Goal: Task Accomplishment & Management: Manage account settings

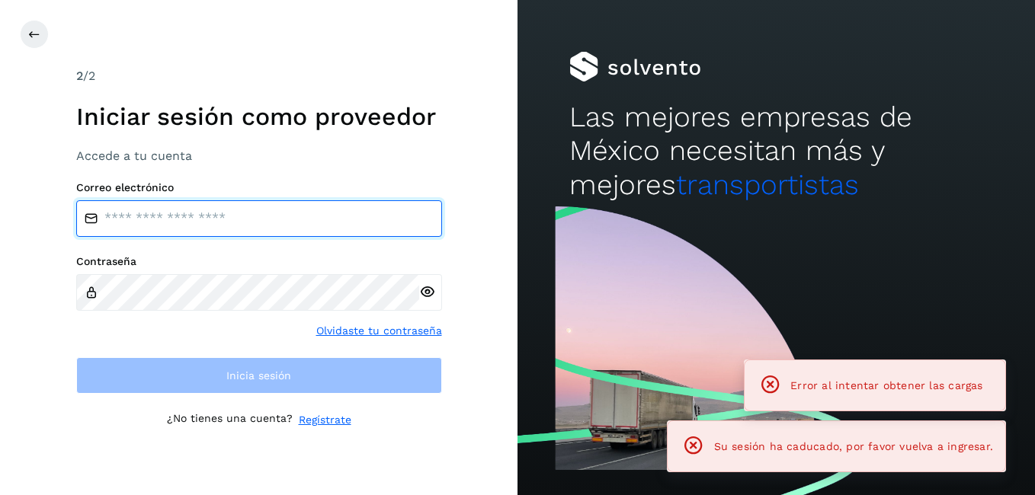
type input "**********"
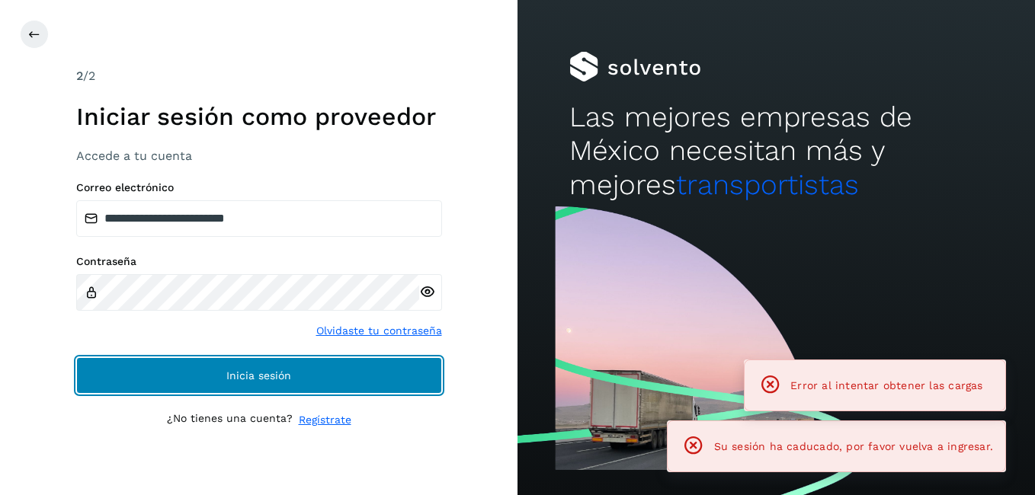
click at [291, 388] on button "Inicia sesión" at bounding box center [259, 375] width 366 height 37
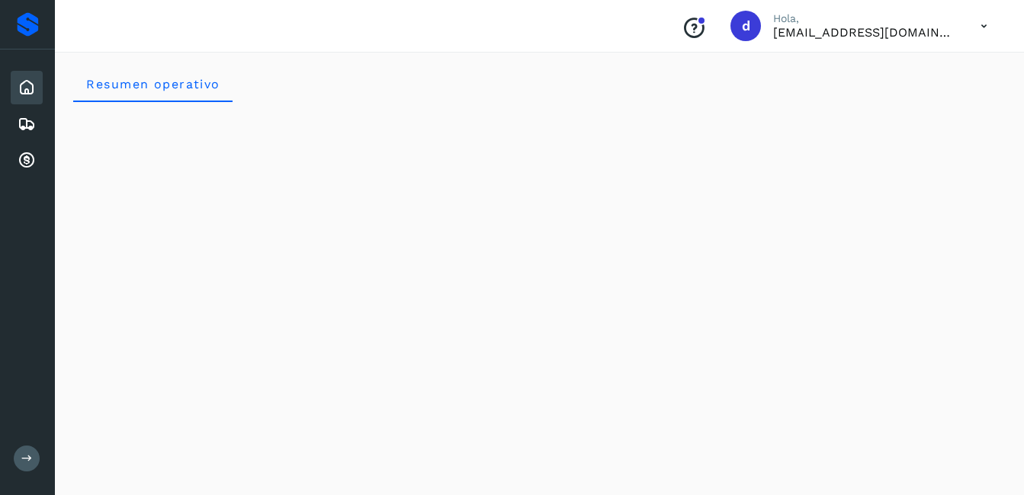
click at [30, 90] on icon at bounding box center [27, 88] width 18 height 18
click at [27, 129] on icon at bounding box center [27, 124] width 18 height 18
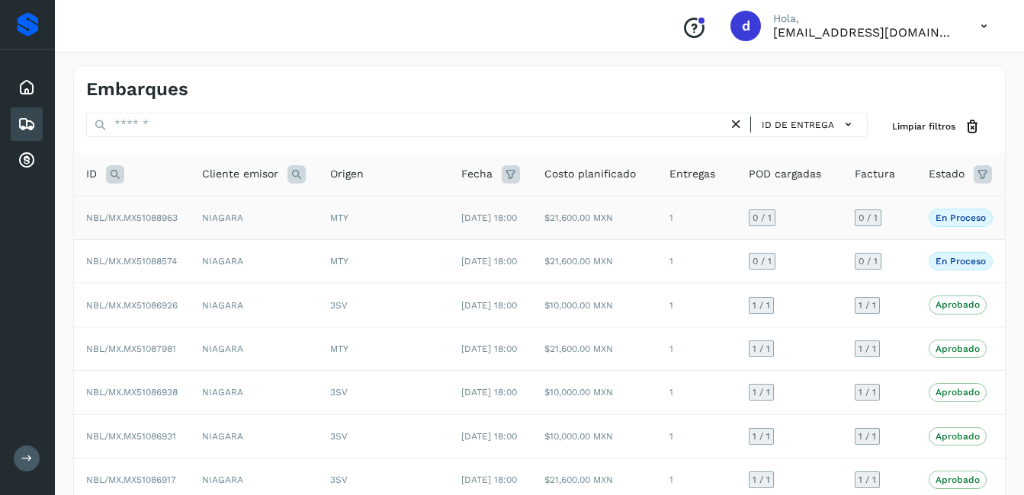
click at [152, 221] on span "NBL/MX.MX51088963" at bounding box center [131, 218] width 91 height 11
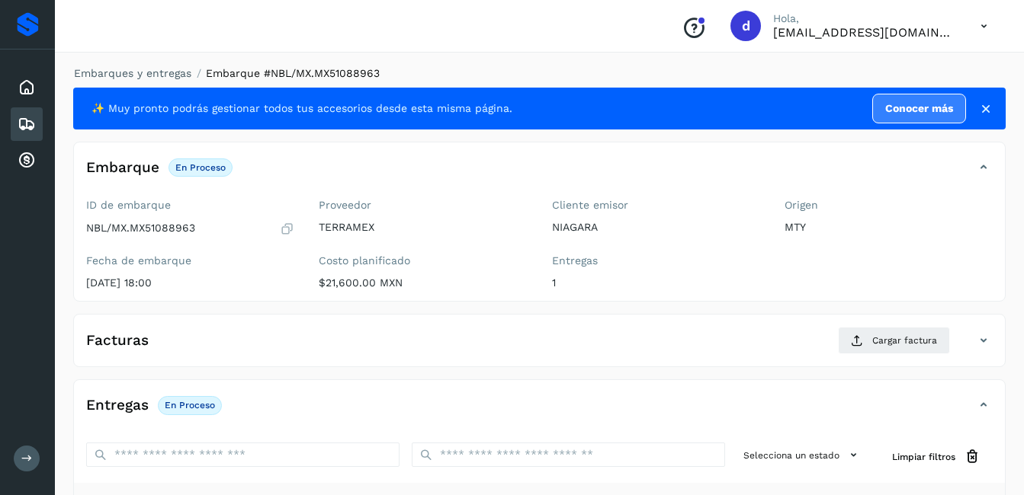
click at [287, 229] on icon at bounding box center [287, 228] width 14 height 15
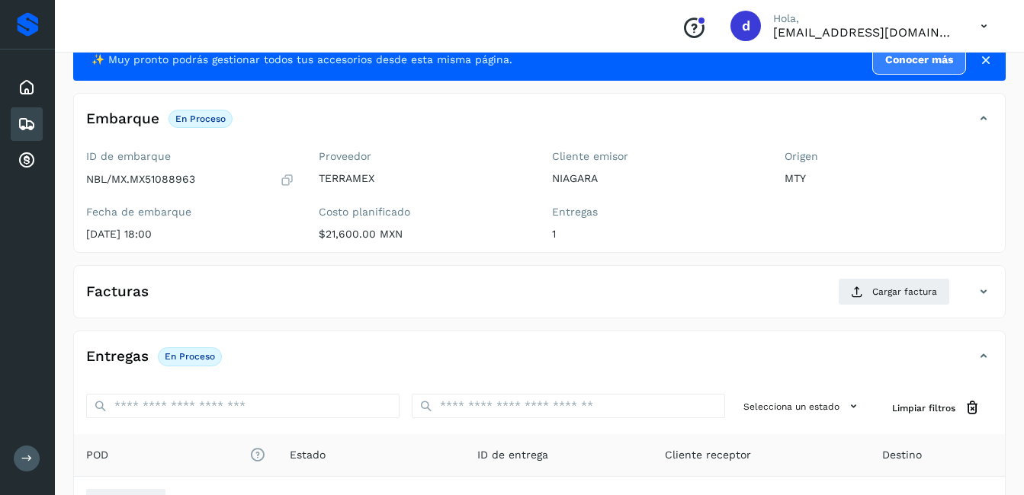
scroll to position [152, 0]
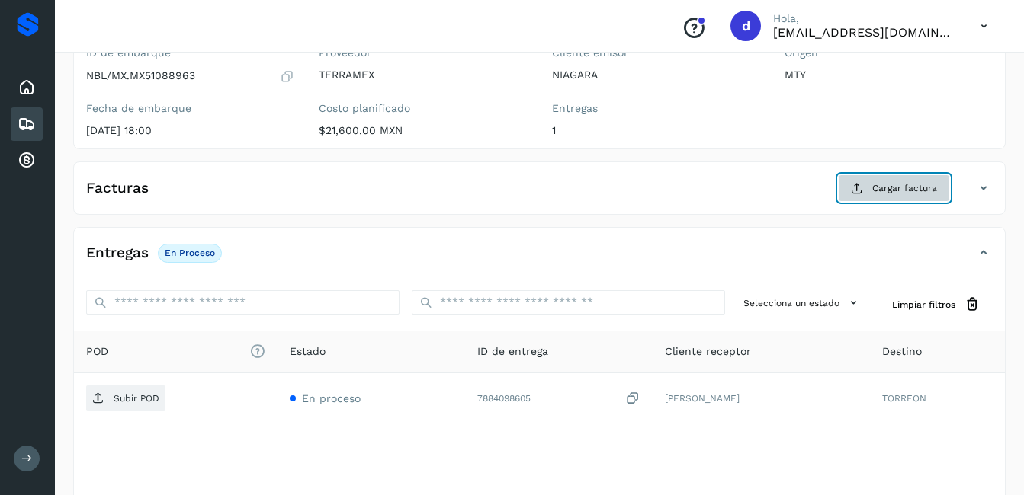
click at [870, 179] on button "Cargar factura" at bounding box center [894, 188] width 112 height 27
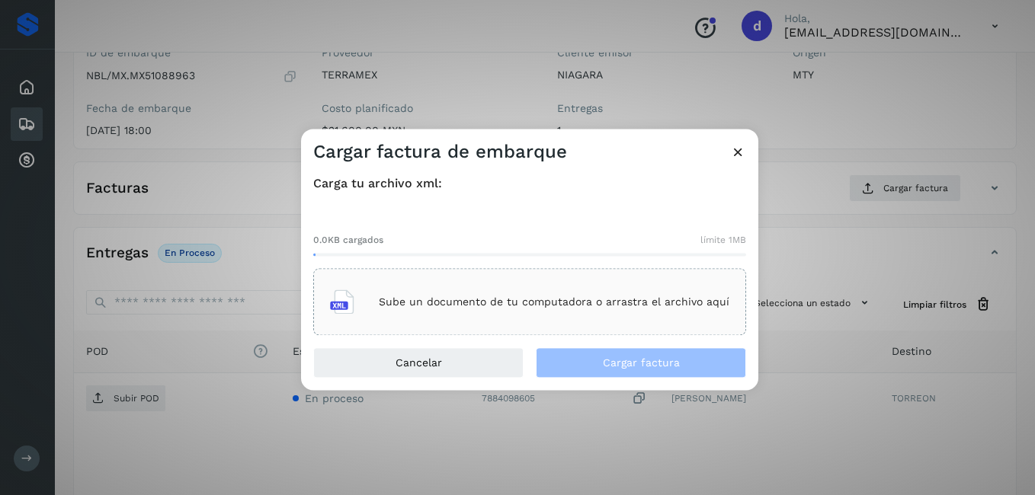
click at [486, 314] on div "Sube un documento de tu computadora o arrastra el archivo aquí" at bounding box center [529, 302] width 399 height 41
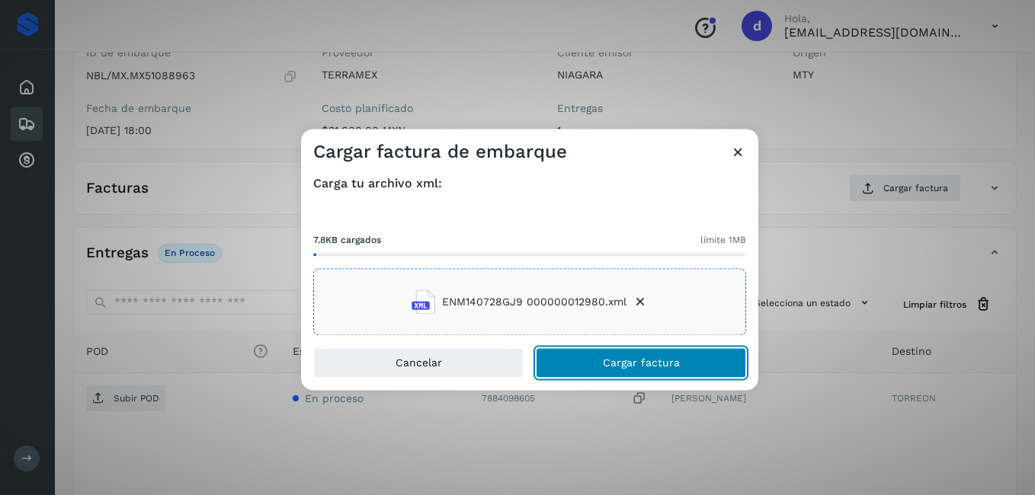
click at [615, 364] on span "Cargar factura" at bounding box center [641, 363] width 77 height 11
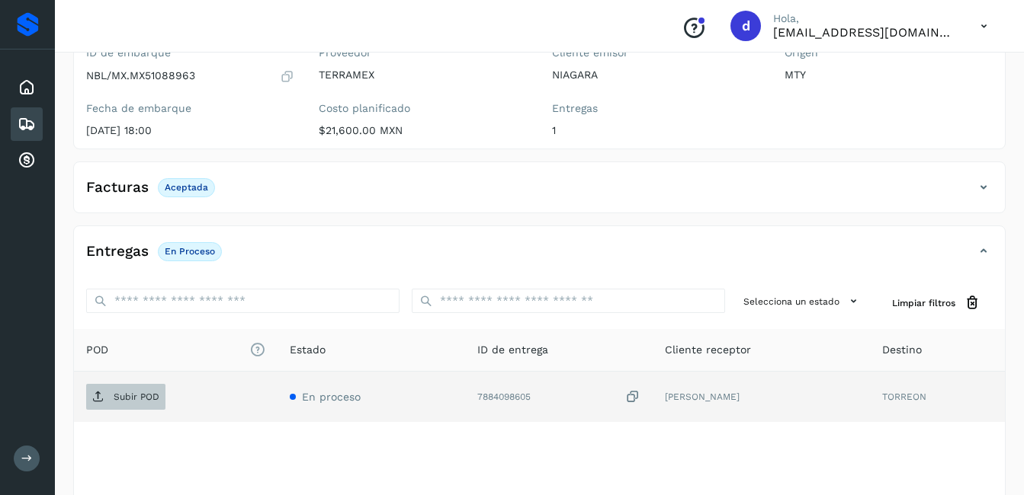
click at [151, 408] on span "Subir POD" at bounding box center [125, 397] width 79 height 24
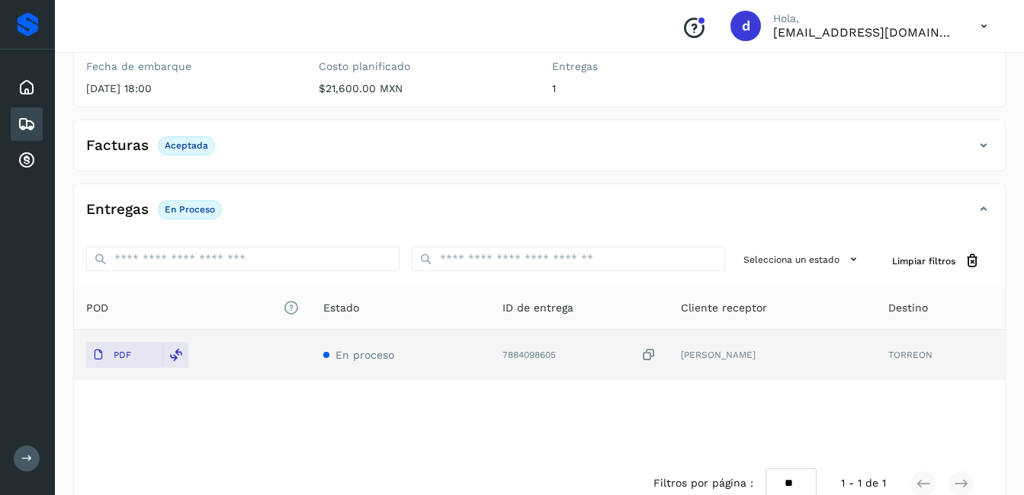
scroll to position [229, 0]
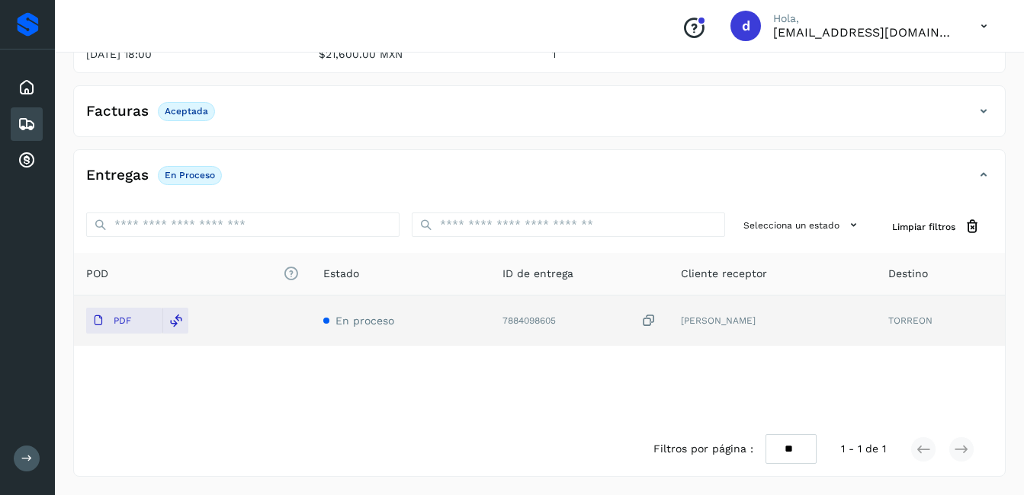
click at [539, 319] on div "7884098605" at bounding box center [579, 321] width 154 height 16
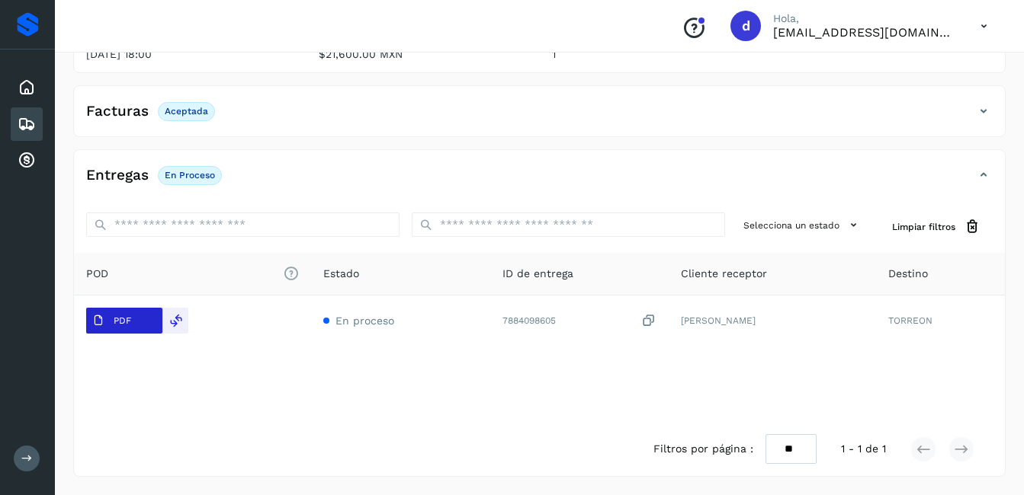
click at [127, 328] on span "PDF" at bounding box center [111, 321] width 51 height 24
click at [15, 123] on div "Embarques" at bounding box center [27, 124] width 32 height 34
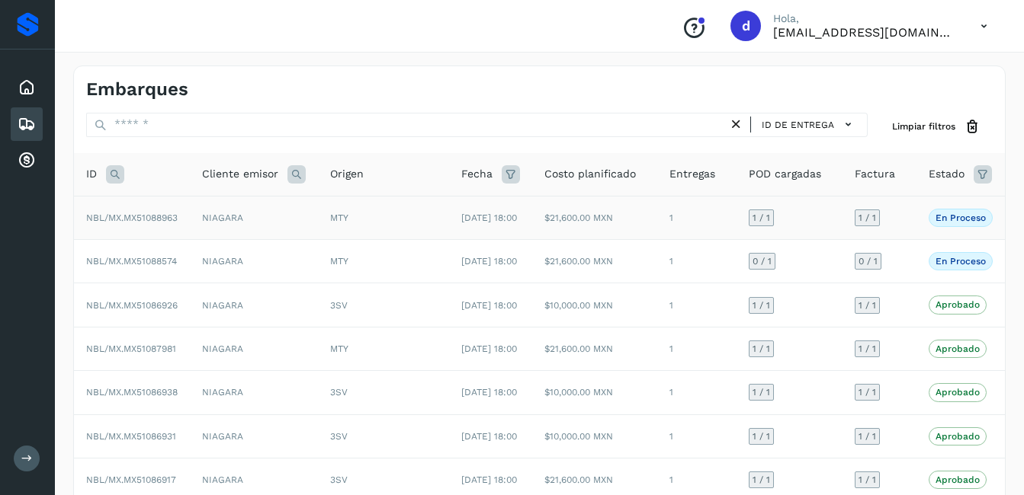
click at [137, 216] on td "NBL/MX.MX51088963" at bounding box center [132, 217] width 116 height 43
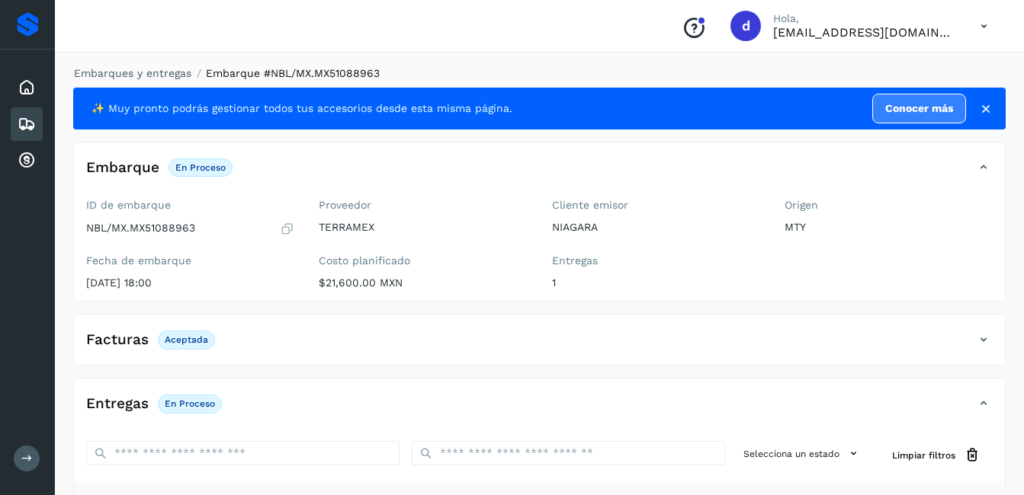
click at [200, 344] on p "Aceptada" at bounding box center [186, 340] width 43 height 11
click at [137, 341] on h4 "Facturas" at bounding box center [117, 341] width 63 height 18
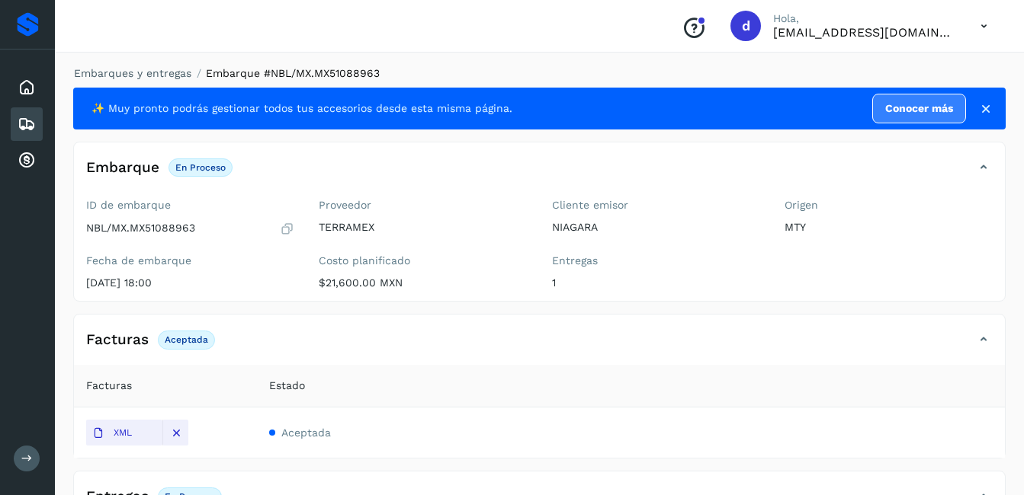
click at [196, 341] on p "Aceptada" at bounding box center [186, 340] width 43 height 11
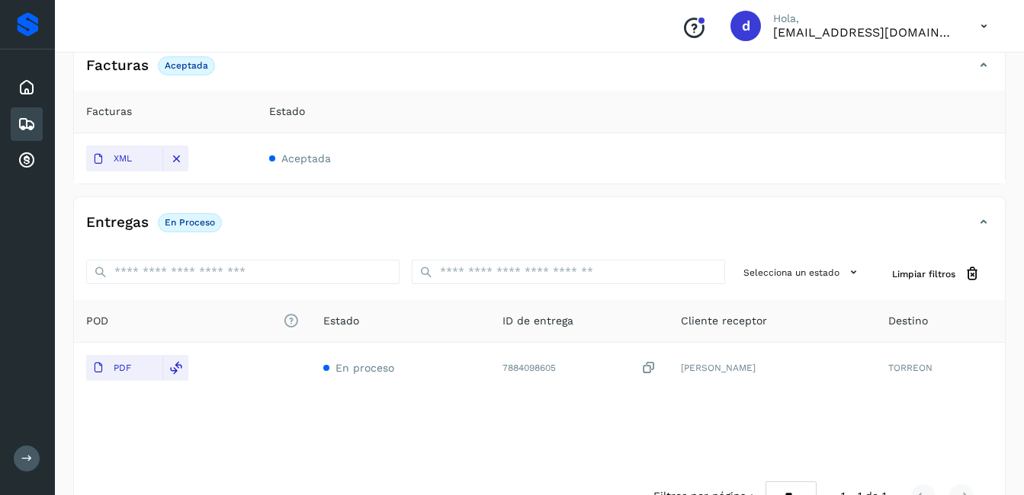
scroll to position [305, 0]
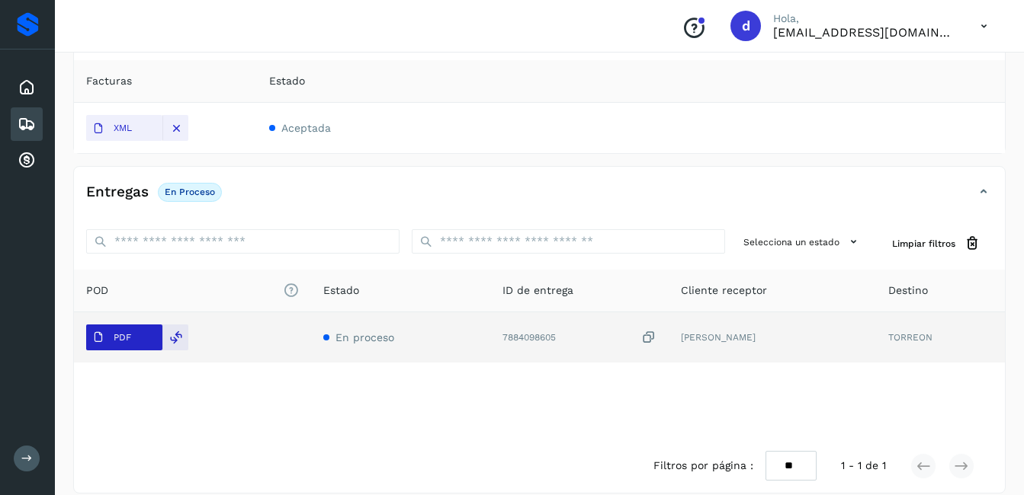
click at [139, 335] on button "PDF" at bounding box center [124, 338] width 76 height 26
click at [133, 337] on span "PDF" at bounding box center [111, 337] width 51 height 24
click at [136, 339] on span "PDF" at bounding box center [111, 337] width 51 height 24
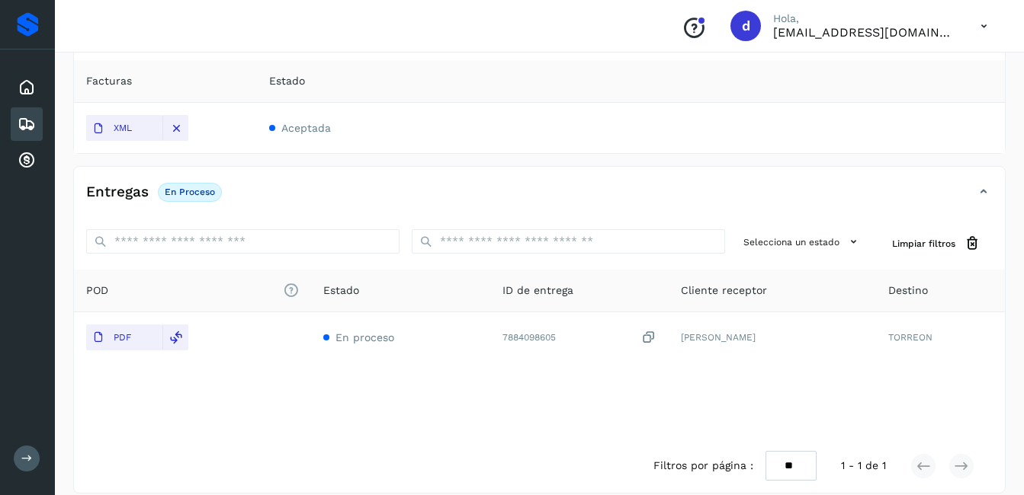
click at [10, 123] on div "Inicio Embarques Cuentas por cobrar" at bounding box center [27, 124] width 55 height 149
click at [20, 123] on icon at bounding box center [27, 124] width 18 height 18
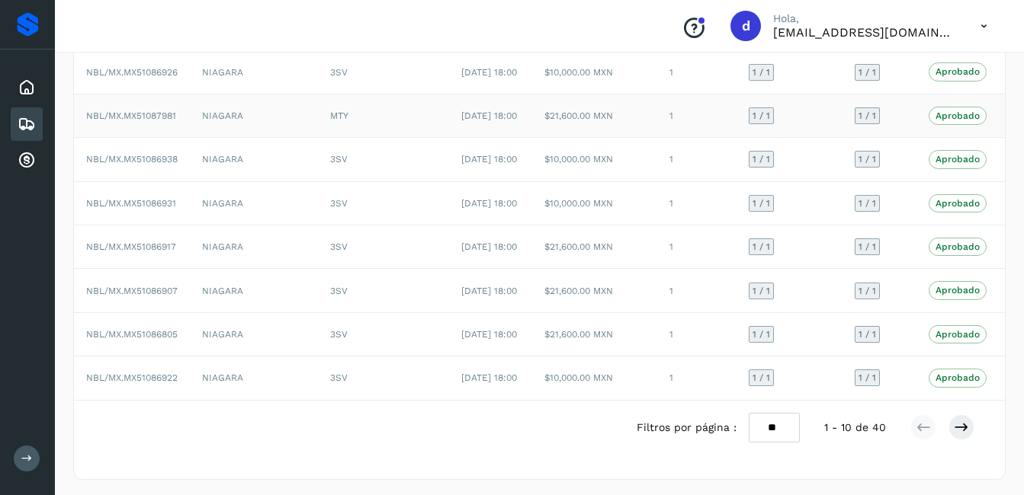
scroll to position [76, 0]
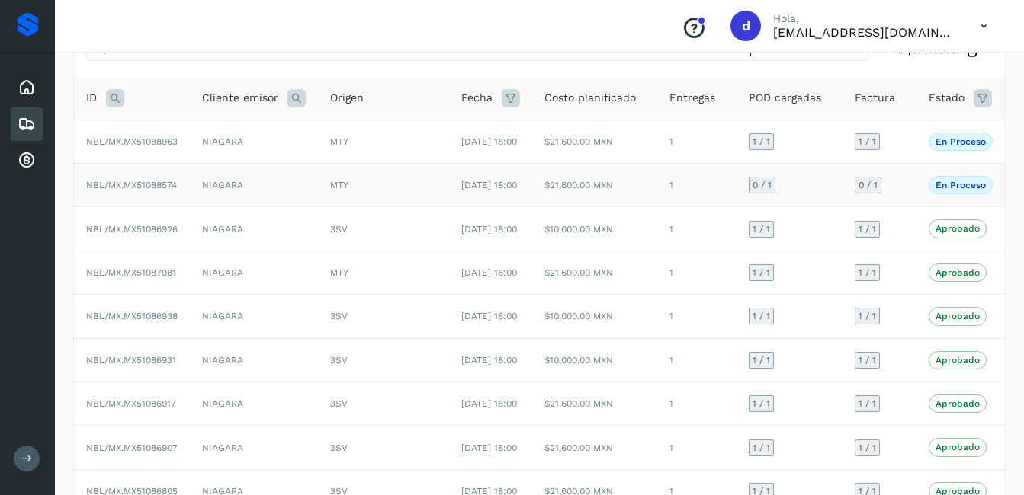
click at [152, 191] on span "NBL/MX.MX51088574" at bounding box center [131, 185] width 91 height 11
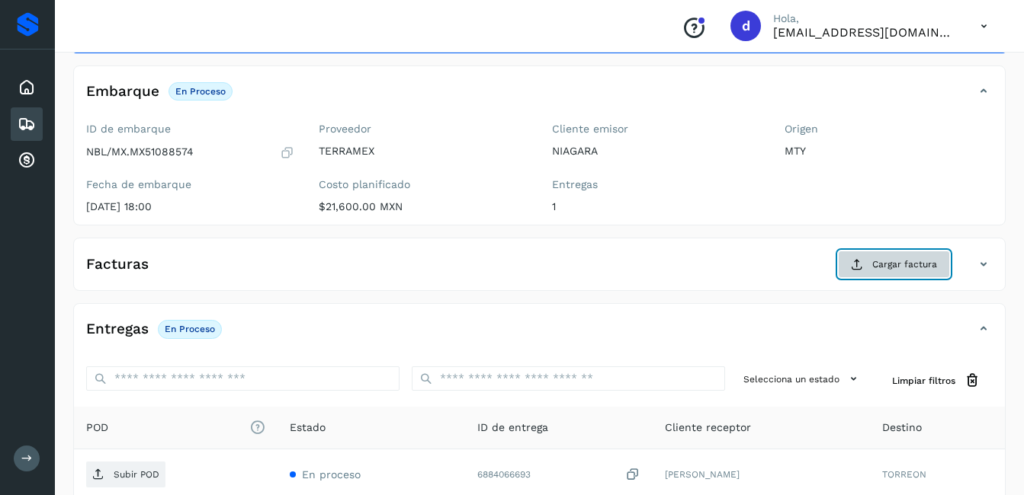
click at [884, 252] on button "Cargar factura" at bounding box center [894, 264] width 112 height 27
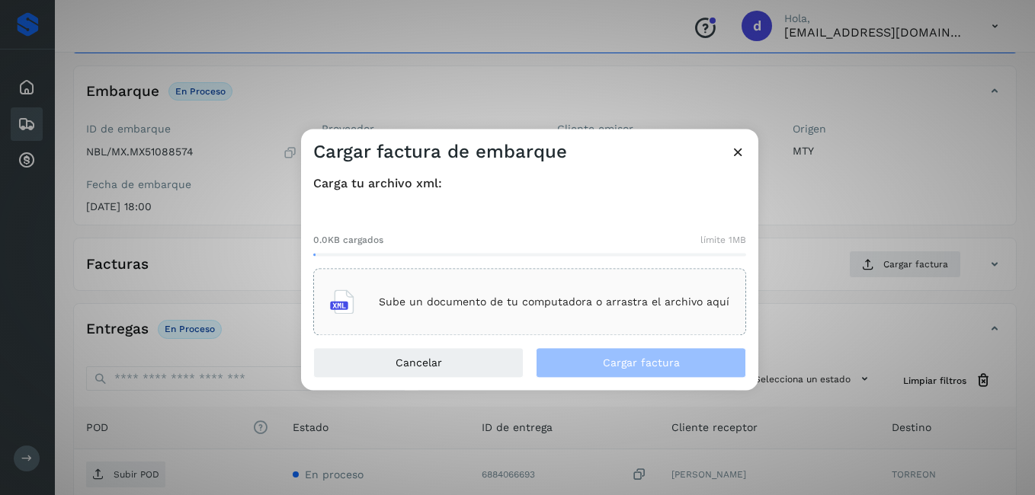
click at [463, 318] on div "Sube un documento de tu computadora o arrastra el archivo aquí" at bounding box center [529, 302] width 399 height 41
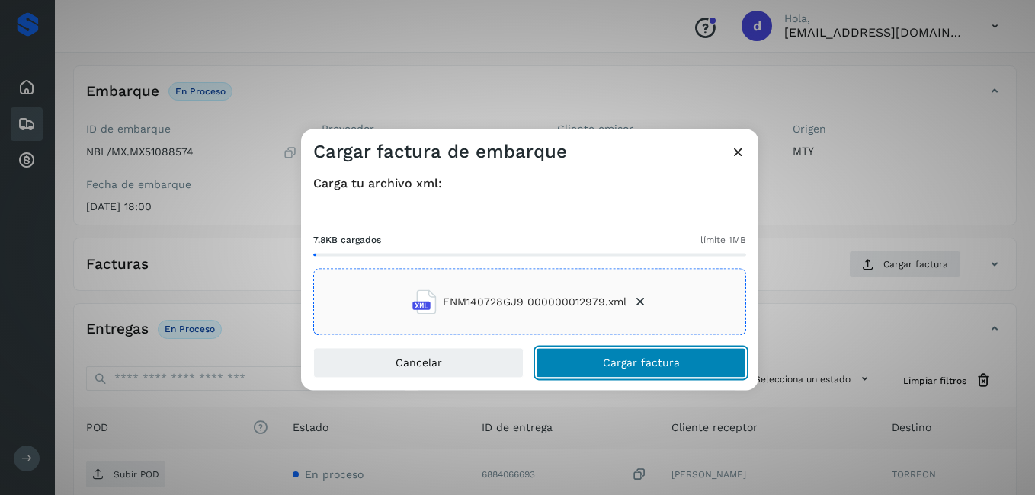
click at [604, 369] on button "Cargar factura" at bounding box center [641, 363] width 210 height 30
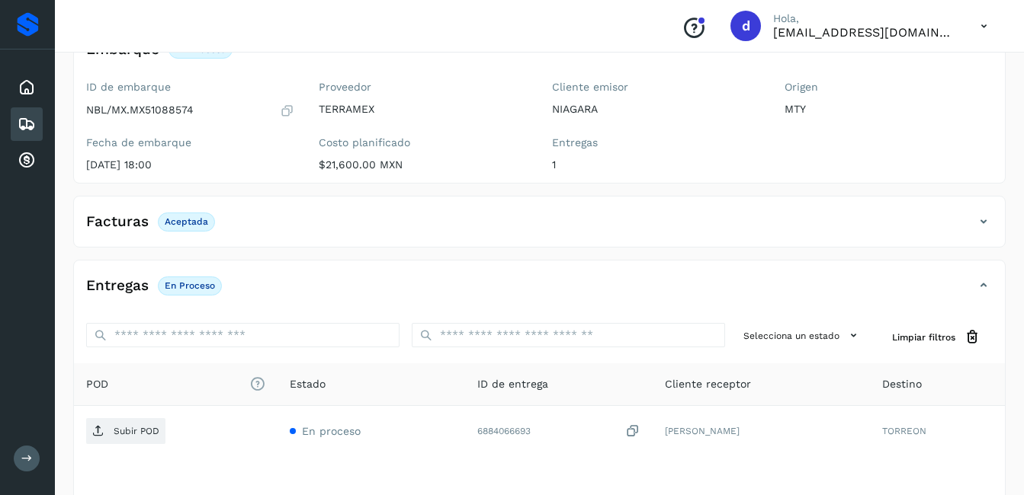
scroll to position [152, 0]
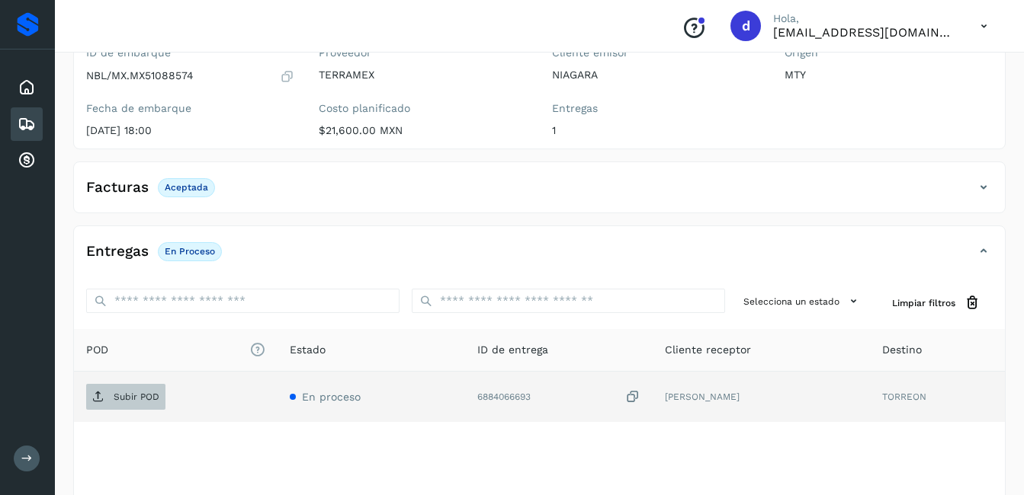
click at [117, 386] on span "Subir POD" at bounding box center [125, 397] width 79 height 24
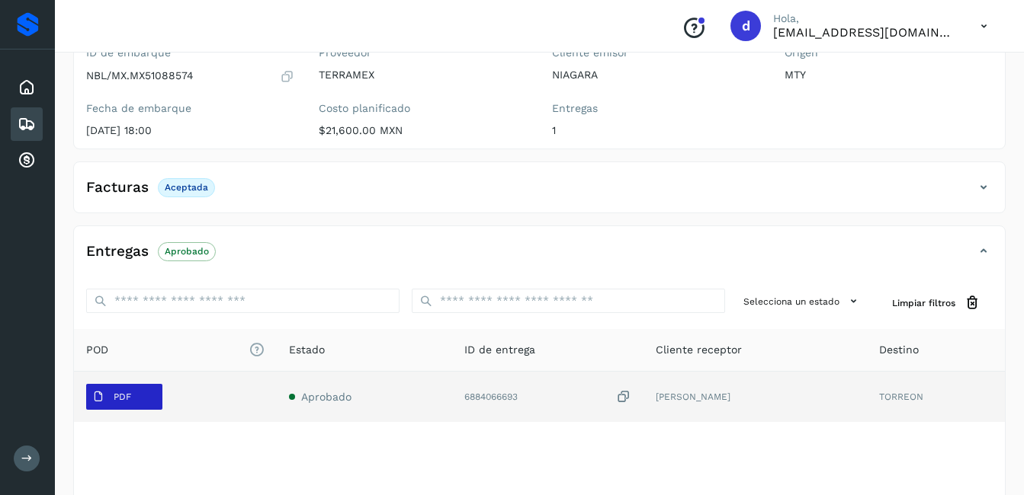
click at [148, 398] on button "PDF" at bounding box center [124, 397] width 76 height 26
click at [495, 395] on div "6884066693" at bounding box center [548, 397] width 168 height 16
click at [488, 395] on div "6884066693" at bounding box center [548, 397] width 168 height 16
click at [130, 402] on p "PDF" at bounding box center [123, 397] width 18 height 11
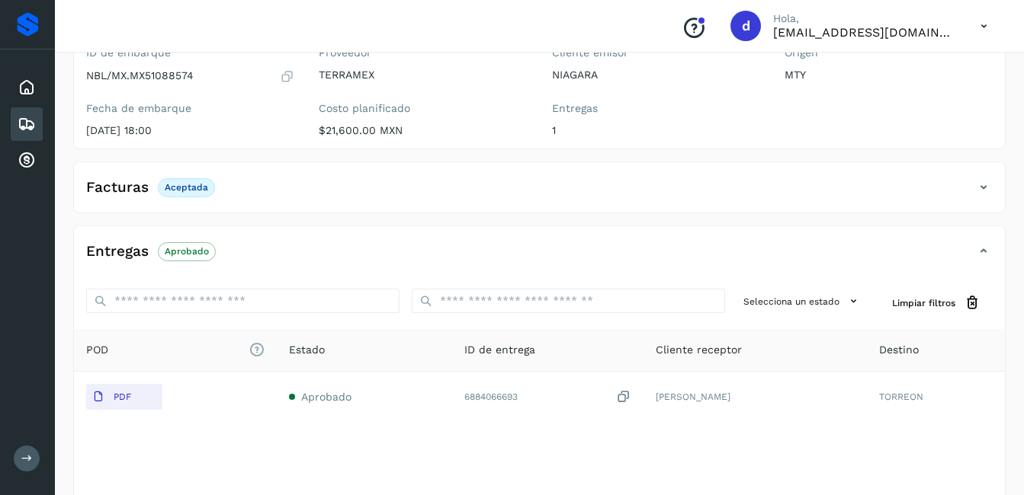
click at [26, 128] on icon at bounding box center [27, 124] width 18 height 18
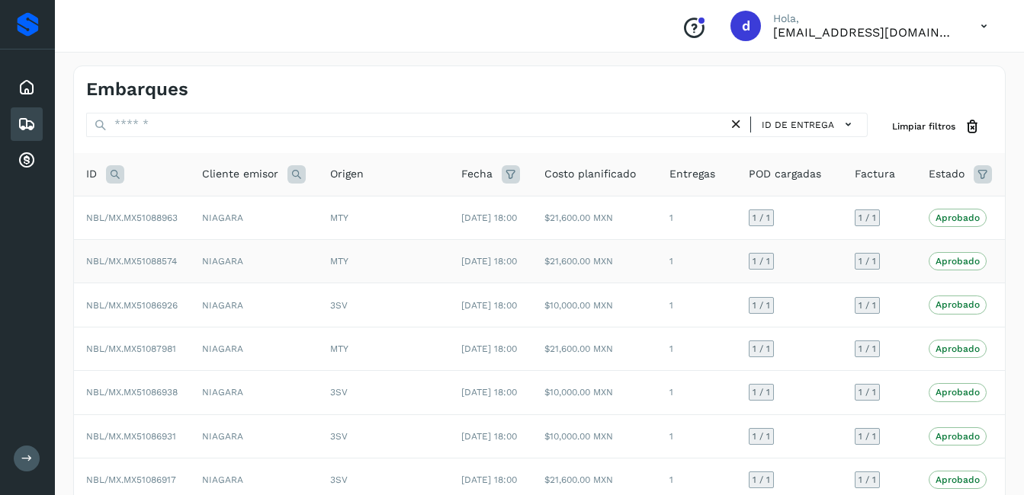
click at [155, 267] on span "NBL/MX.MX51088574" at bounding box center [131, 261] width 91 height 11
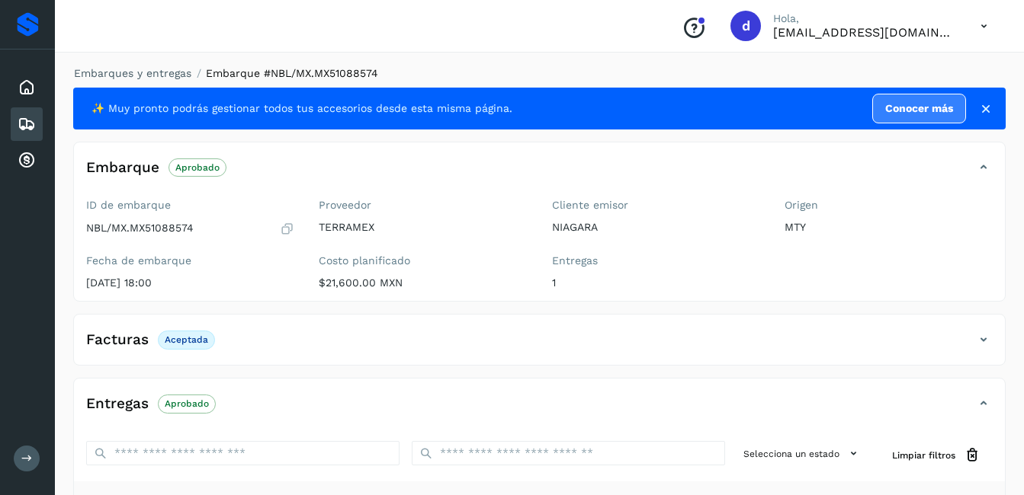
click at [292, 230] on icon at bounding box center [287, 228] width 14 height 15
click at [26, 129] on icon at bounding box center [27, 124] width 18 height 18
